Goal: Use online tool/utility: Utilize a website feature to perform a specific function

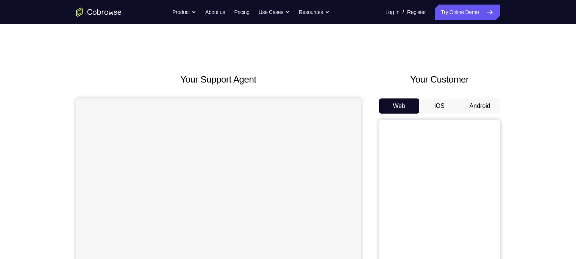
click at [471, 105] on button "Android" at bounding box center [480, 106] width 41 height 15
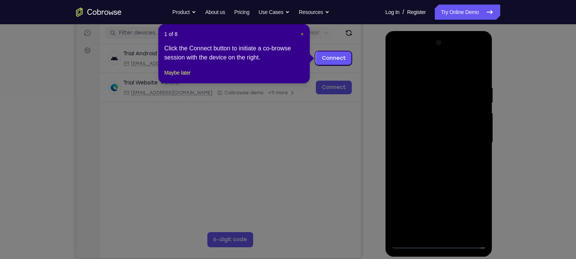
click at [303, 33] on span "×" at bounding box center [302, 34] width 3 height 6
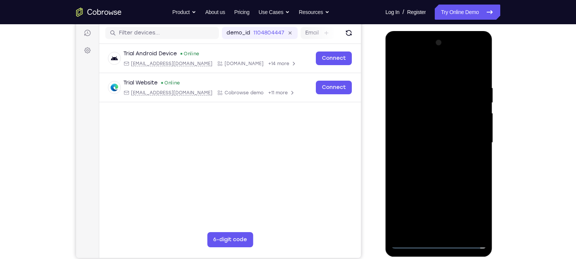
click at [436, 243] on div at bounding box center [439, 143] width 96 height 212
drag, startPoint x: 442, startPoint y: 243, endPoint x: 403, endPoint y: 131, distance: 118.5
click at [403, 131] on div at bounding box center [439, 143] width 96 height 212
drag, startPoint x: 470, startPoint y: 211, endPoint x: 401, endPoint y: 153, distance: 89.8
click at [401, 153] on div at bounding box center [439, 143] width 96 height 212
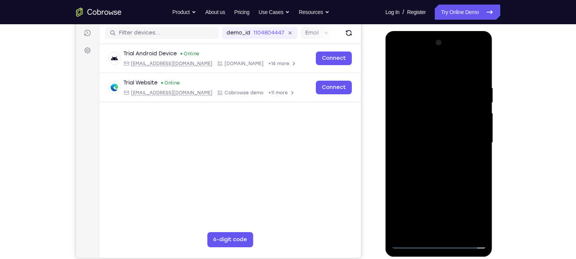
click at [409, 55] on div at bounding box center [439, 143] width 96 height 212
click at [473, 140] on div at bounding box center [439, 143] width 96 height 212
click at [431, 155] on div at bounding box center [439, 143] width 96 height 212
click at [428, 134] on div at bounding box center [439, 143] width 96 height 212
click at [428, 128] on div at bounding box center [439, 143] width 96 height 212
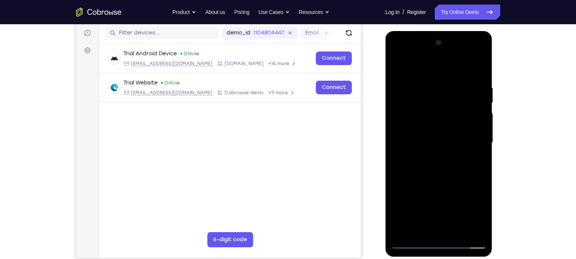
click at [430, 141] on div at bounding box center [439, 143] width 96 height 212
click at [434, 169] on div at bounding box center [439, 143] width 96 height 212
click at [437, 169] on div at bounding box center [439, 143] width 96 height 212
click at [447, 168] on div at bounding box center [439, 143] width 96 height 212
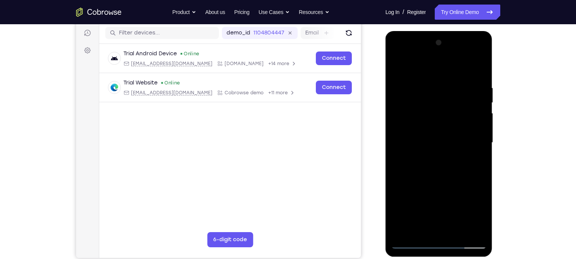
drag, startPoint x: 440, startPoint y: 73, endPoint x: 447, endPoint y: 42, distance: 31.8
click at [447, 42] on div at bounding box center [439, 143] width 96 height 212
click at [446, 172] on div at bounding box center [439, 143] width 96 height 212
drag, startPoint x: 479, startPoint y: 177, endPoint x: 484, endPoint y: 138, distance: 38.9
click at [484, 138] on div at bounding box center [439, 143] width 96 height 212
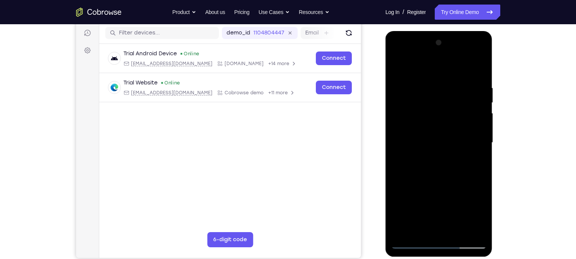
drag, startPoint x: 458, startPoint y: 234, endPoint x: 406, endPoint y: 204, distance: 60.5
click at [406, 204] on div at bounding box center [439, 143] width 96 height 212
click at [453, 184] on div at bounding box center [439, 143] width 96 height 212
drag, startPoint x: 445, startPoint y: 219, endPoint x: 459, endPoint y: 137, distance: 82.6
click at [459, 137] on div at bounding box center [439, 143] width 96 height 212
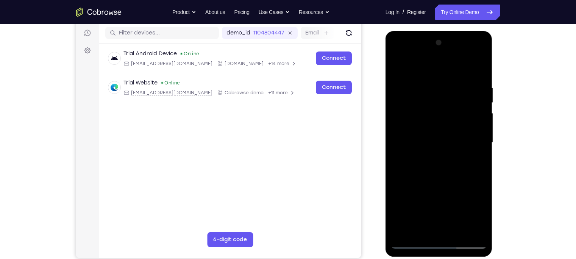
drag, startPoint x: 436, startPoint y: 210, endPoint x: 455, endPoint y: 137, distance: 75.6
click at [455, 137] on div at bounding box center [439, 143] width 96 height 212
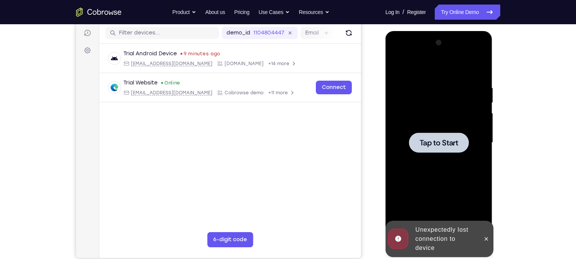
click at [413, 124] on div at bounding box center [439, 143] width 96 height 212
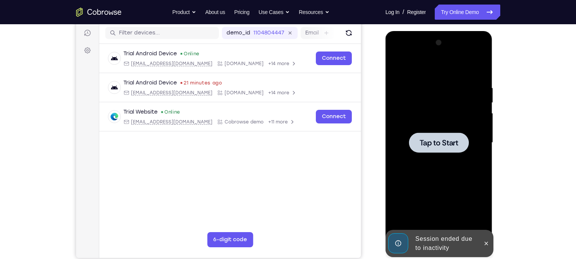
click at [432, 133] on div at bounding box center [439, 143] width 60 height 20
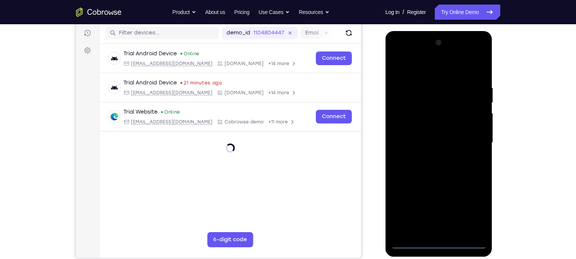
click at [437, 244] on div at bounding box center [439, 143] width 96 height 212
click at [437, 242] on div at bounding box center [439, 143] width 96 height 212
click at [476, 209] on div at bounding box center [439, 143] width 96 height 212
click at [472, 31] on div at bounding box center [439, 31] width 107 height 0
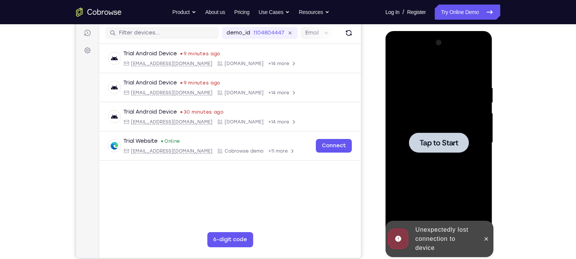
click at [448, 130] on div at bounding box center [439, 143] width 96 height 212
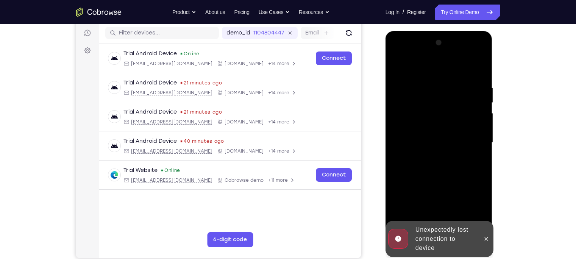
click at [462, 113] on div at bounding box center [439, 143] width 96 height 212
click at [489, 240] on icon at bounding box center [487, 239] width 6 height 6
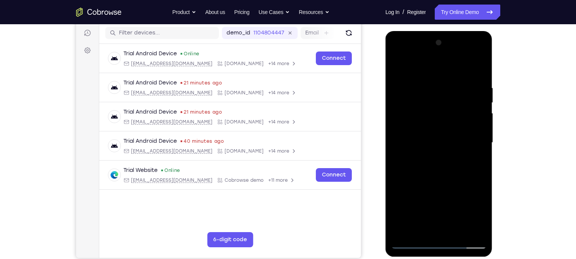
click at [440, 244] on div at bounding box center [439, 143] width 96 height 212
click at [474, 213] on div at bounding box center [439, 143] width 96 height 212
click at [406, 56] on div at bounding box center [439, 143] width 96 height 212
click at [405, 56] on div at bounding box center [439, 143] width 96 height 212
